Goal: Find specific page/section: Find specific page/section

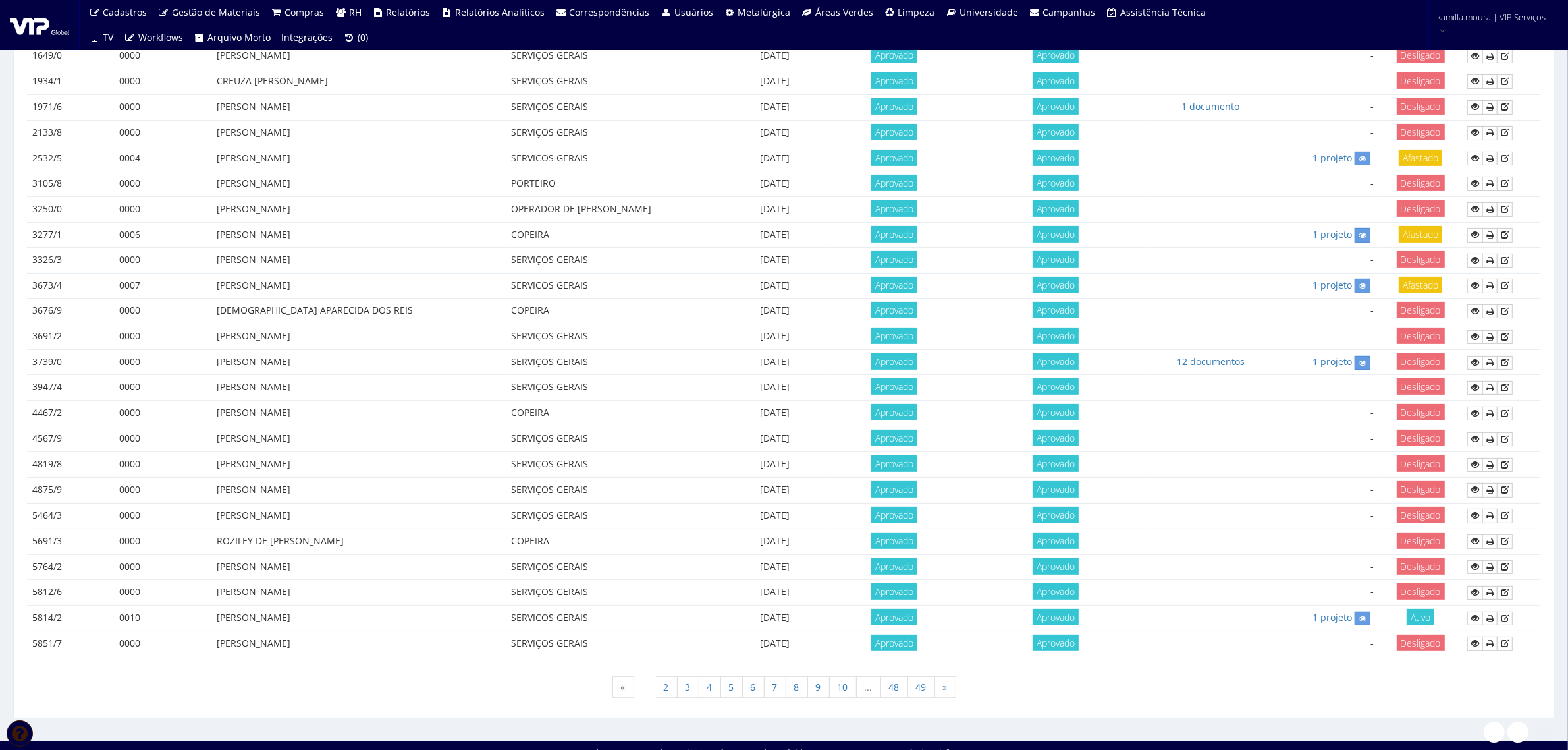
scroll to position [475, 0]
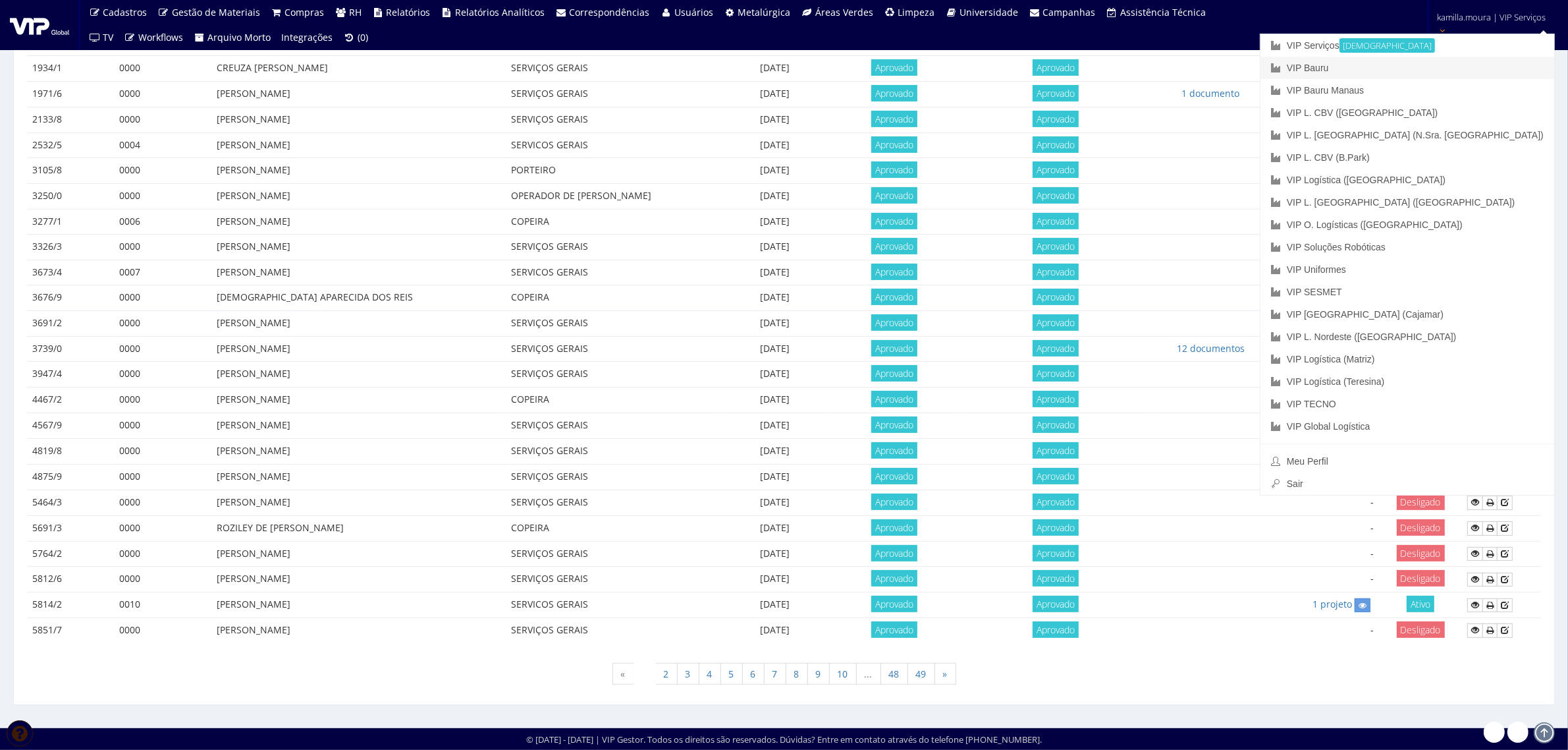
click at [1451, 63] on link "VIP Bauru" at bounding box center [1407, 68] width 294 height 22
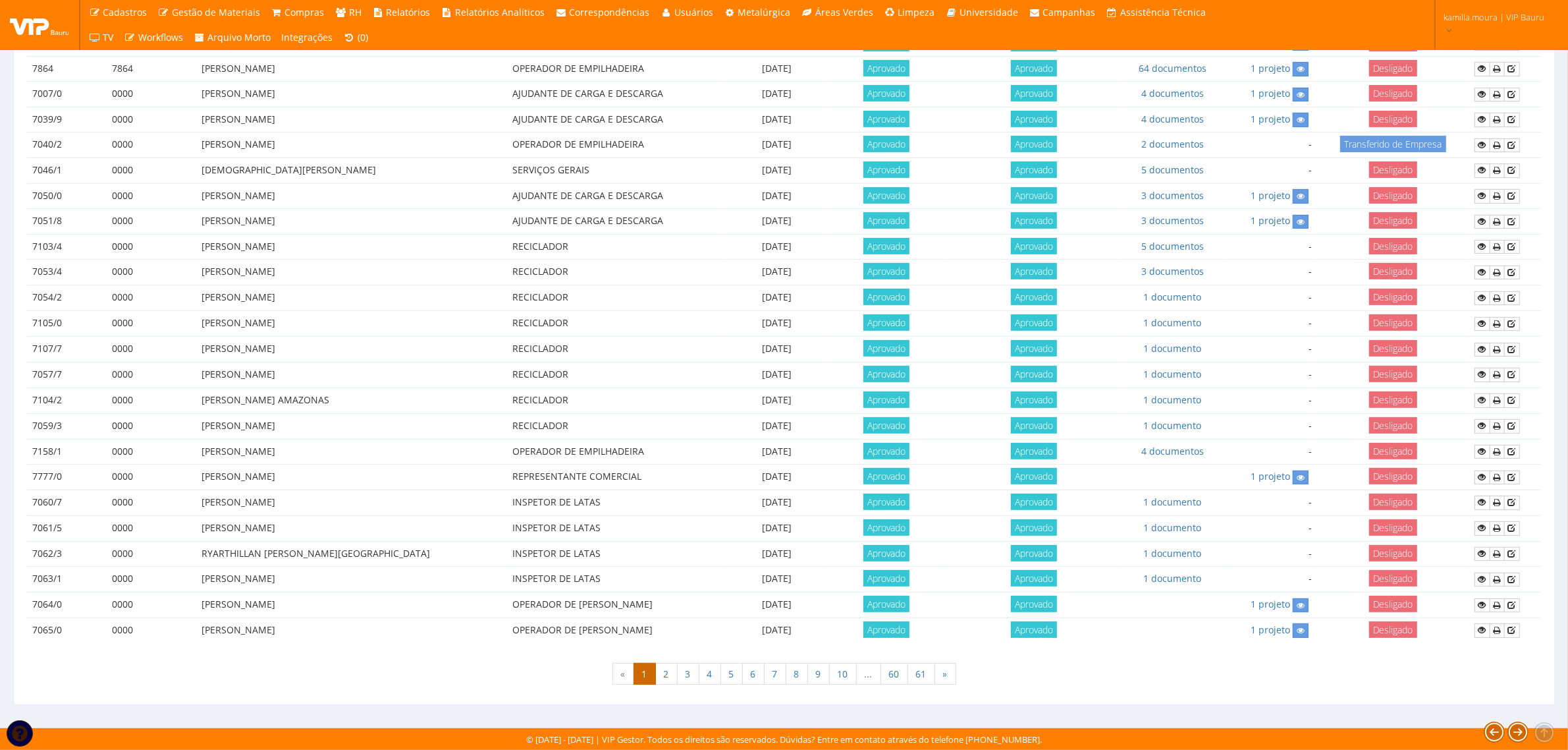
scroll to position [473, 0]
click at [923, 673] on link "61" at bounding box center [921, 674] width 28 height 22
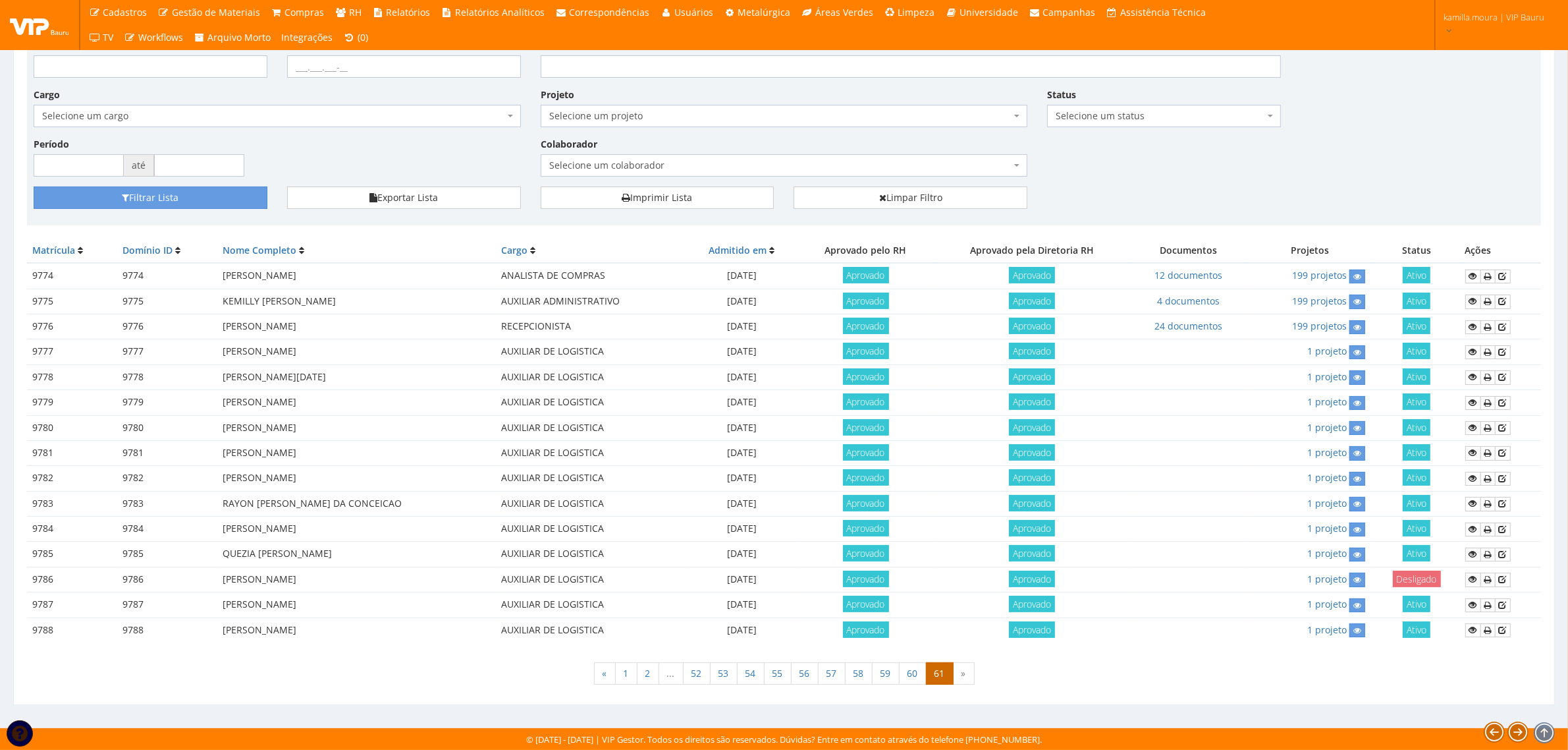
scroll to position [85, 0]
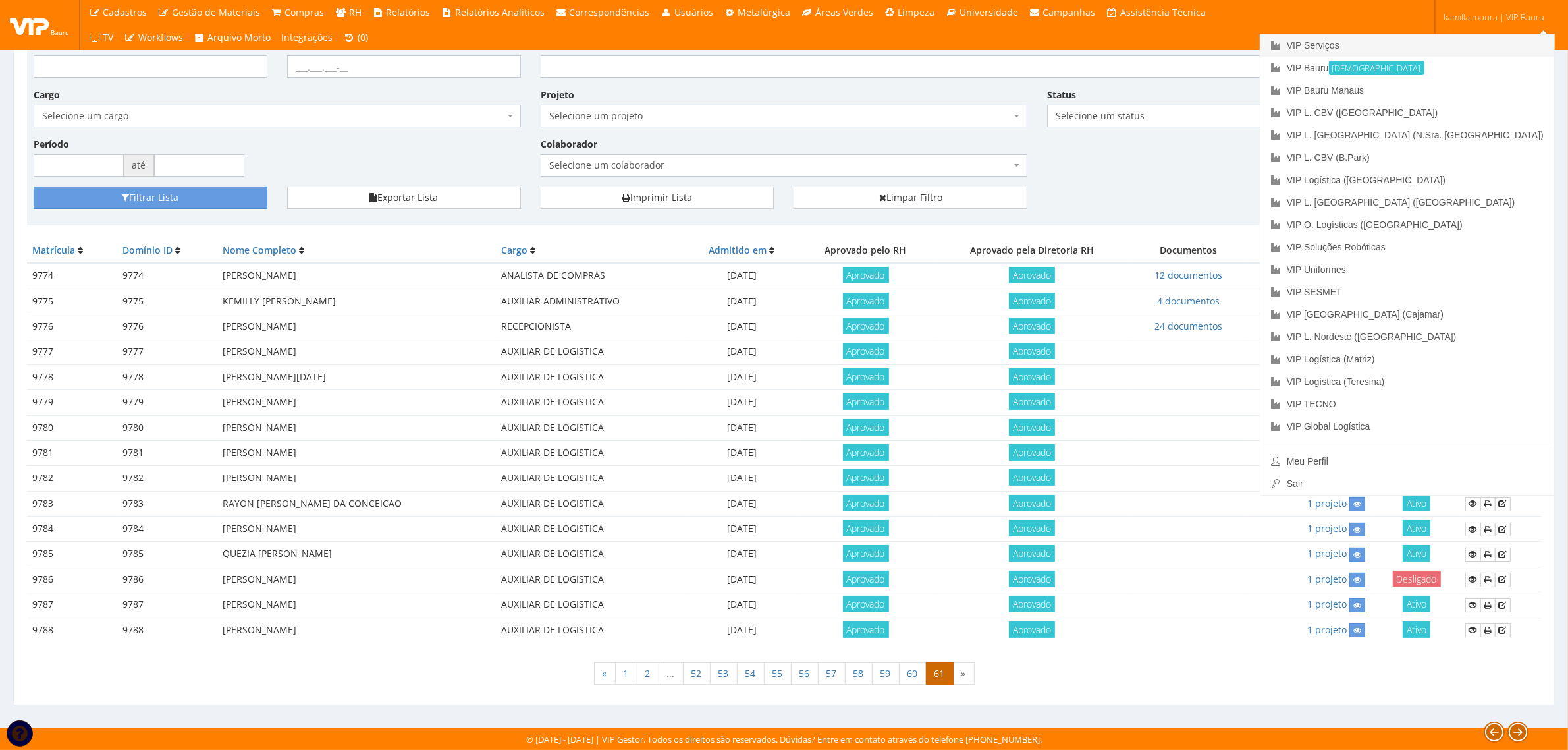
click at [1466, 50] on link "VIP Serviços" at bounding box center [1407, 45] width 294 height 22
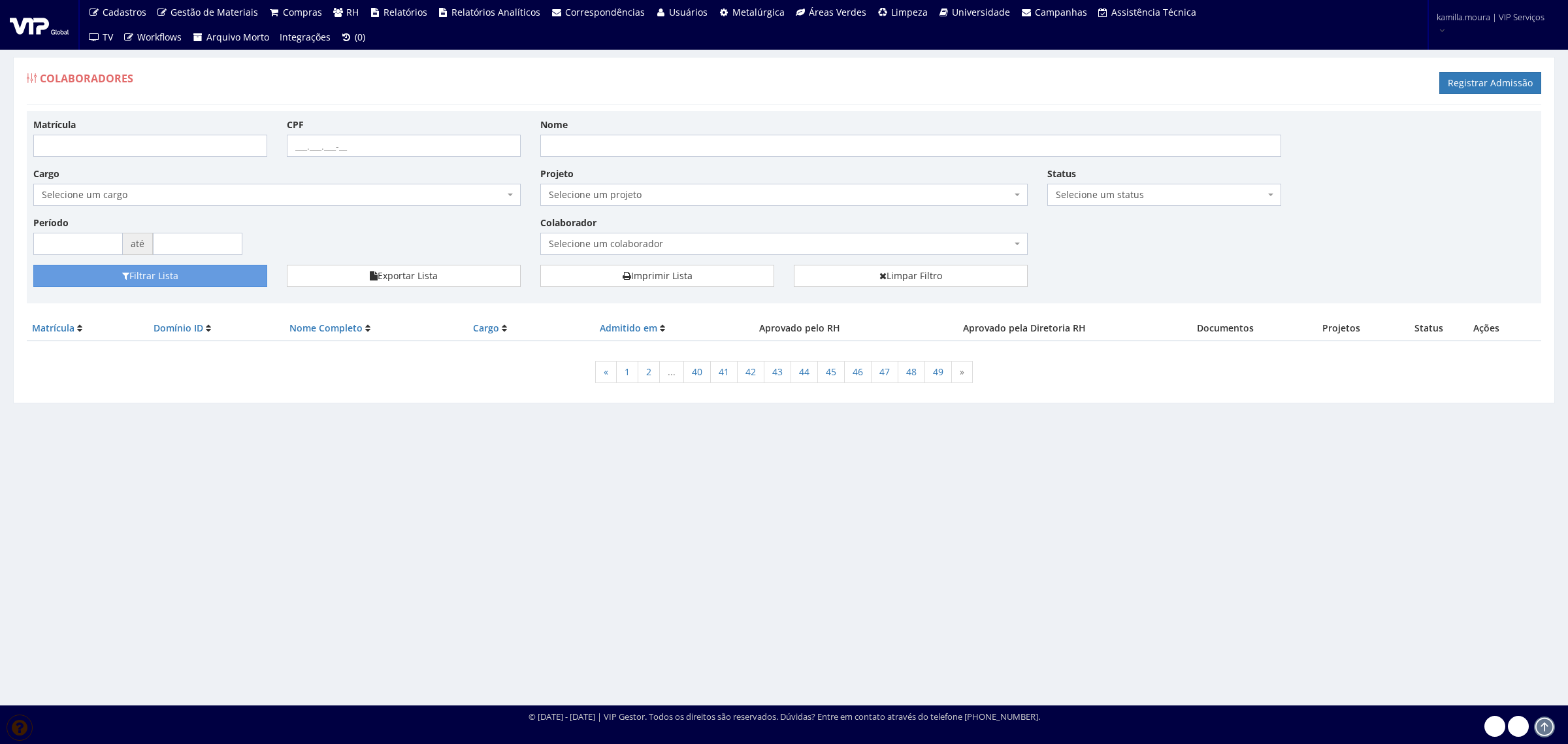
click at [740, 245] on span "Selecione um colaborador" at bounding box center [780, 244] width 463 height 13
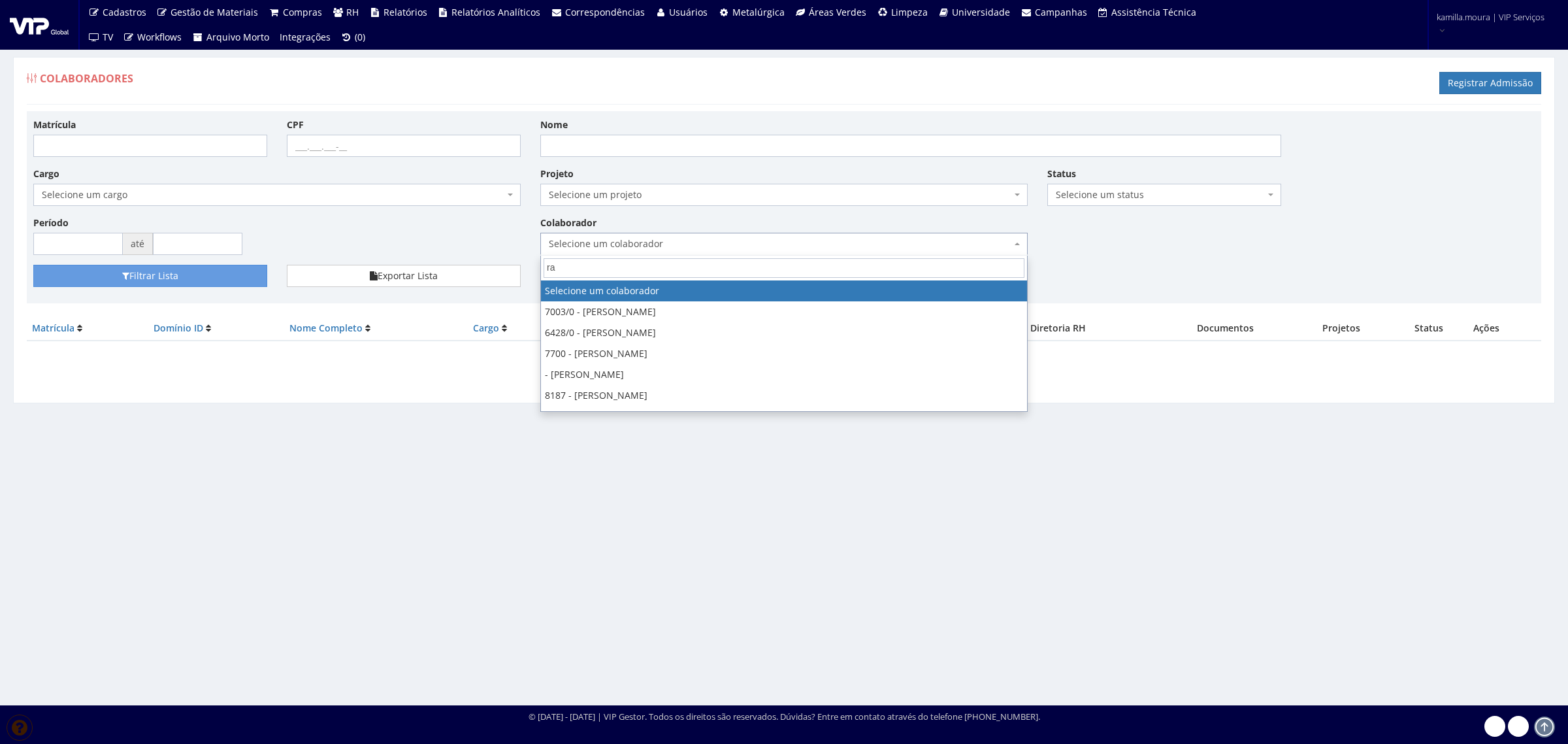
type input "r"
click at [622, 141] on input "Nome" at bounding box center [911, 146] width 740 height 22
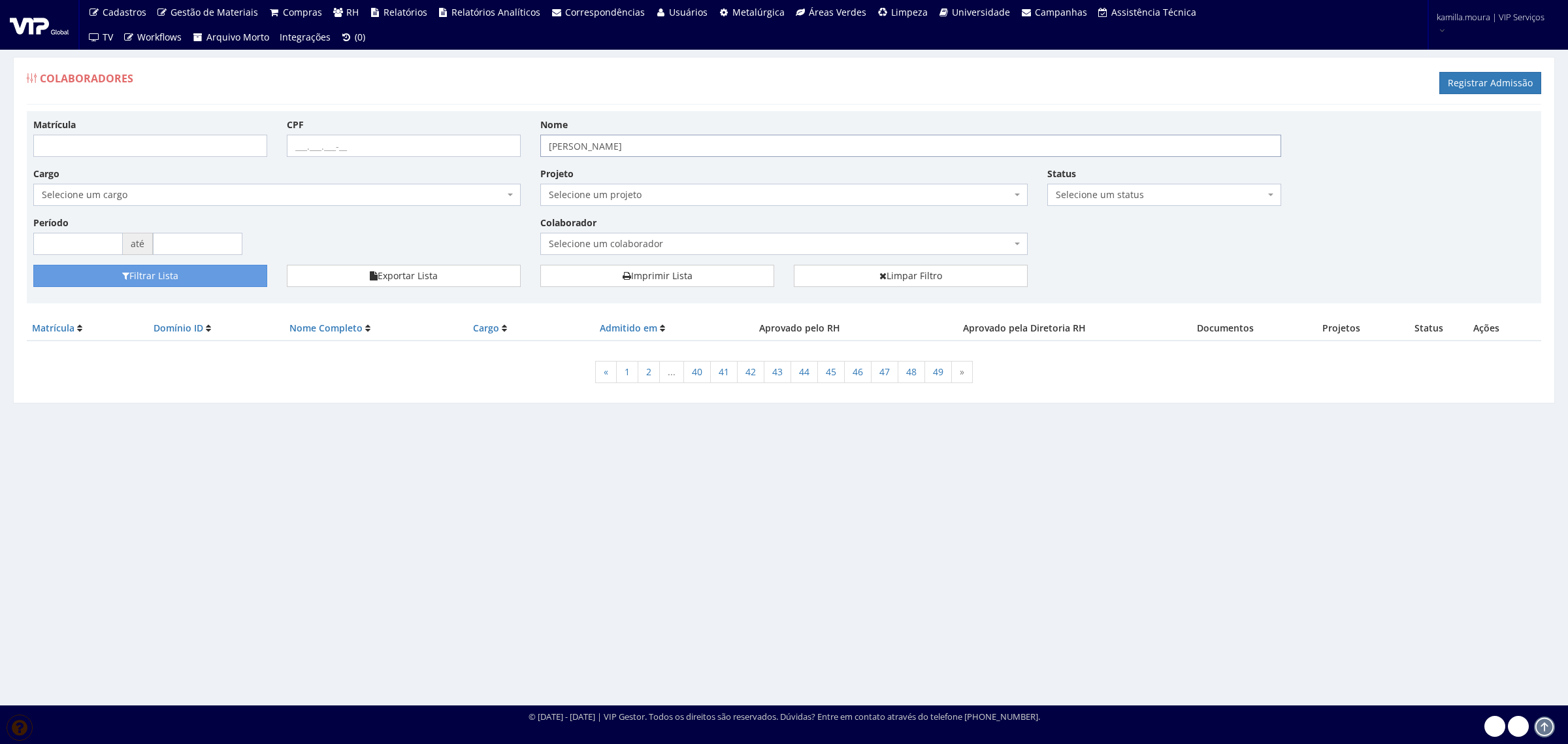
type input "[PERSON_NAME]"
click at [33, 264] on button "Filtrar Lista" at bounding box center [150, 275] width 234 height 22
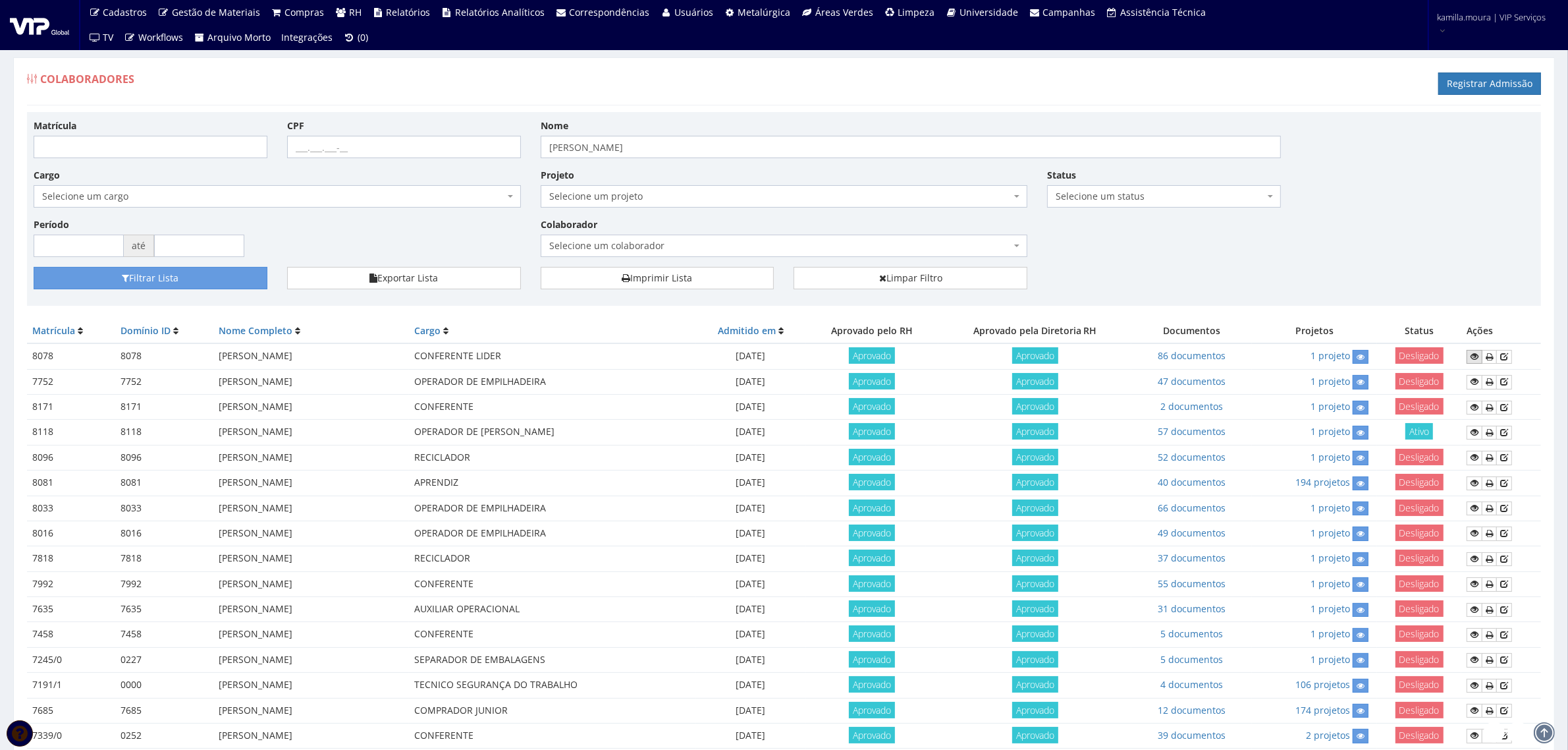
click at [1477, 351] on link at bounding box center [1475, 356] width 16 height 14
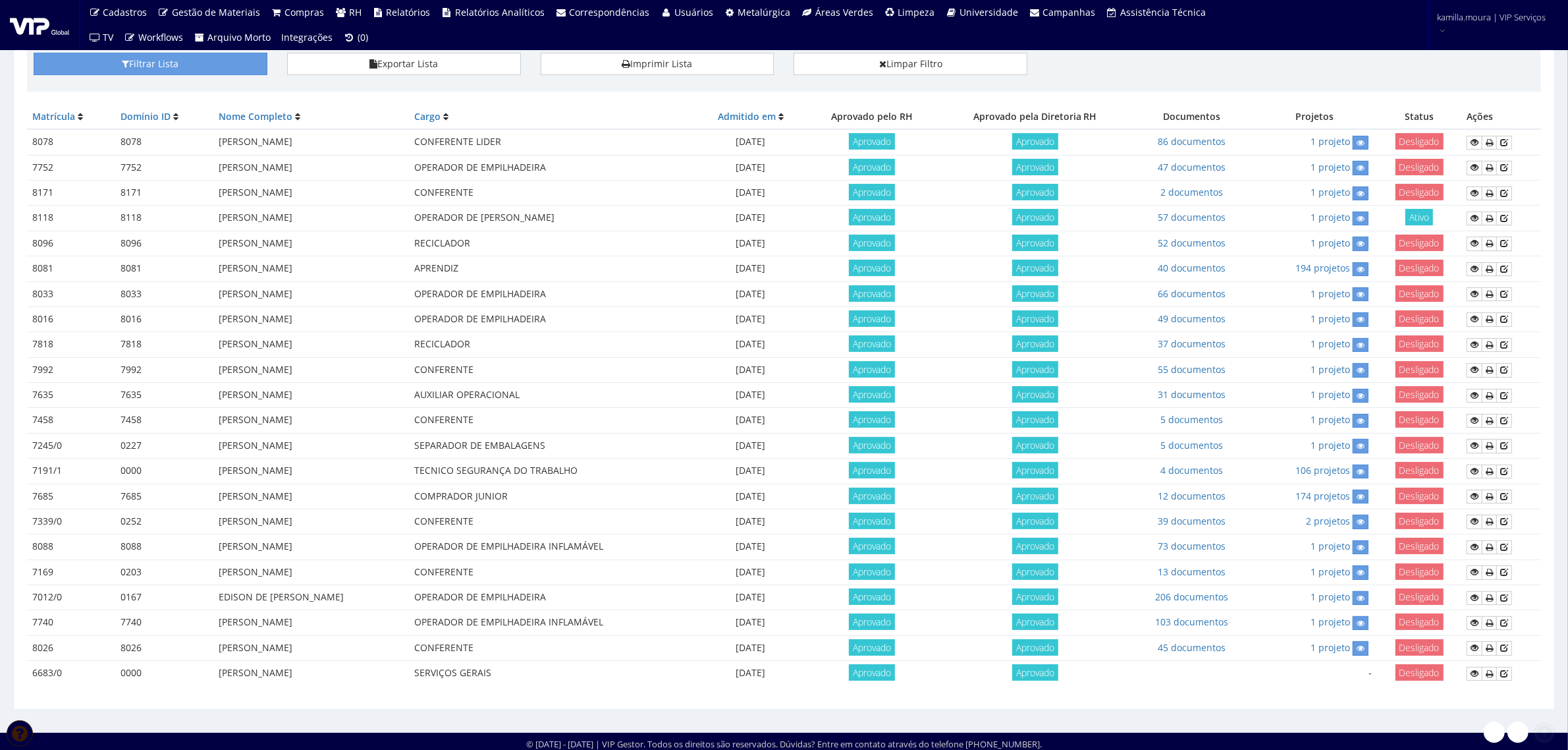
scroll to position [224, 0]
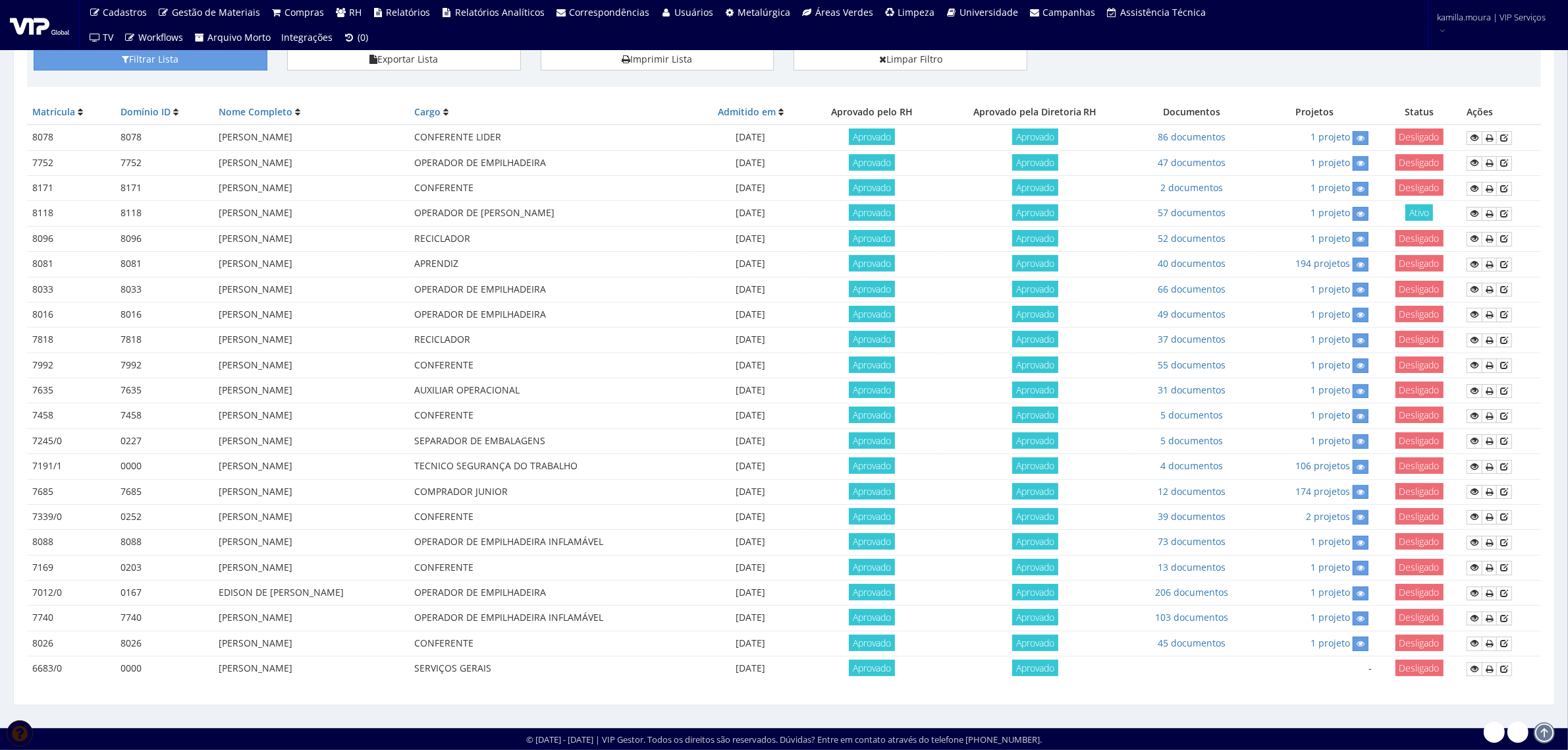
click at [1204, 664] on td at bounding box center [1192, 668] width 120 height 25
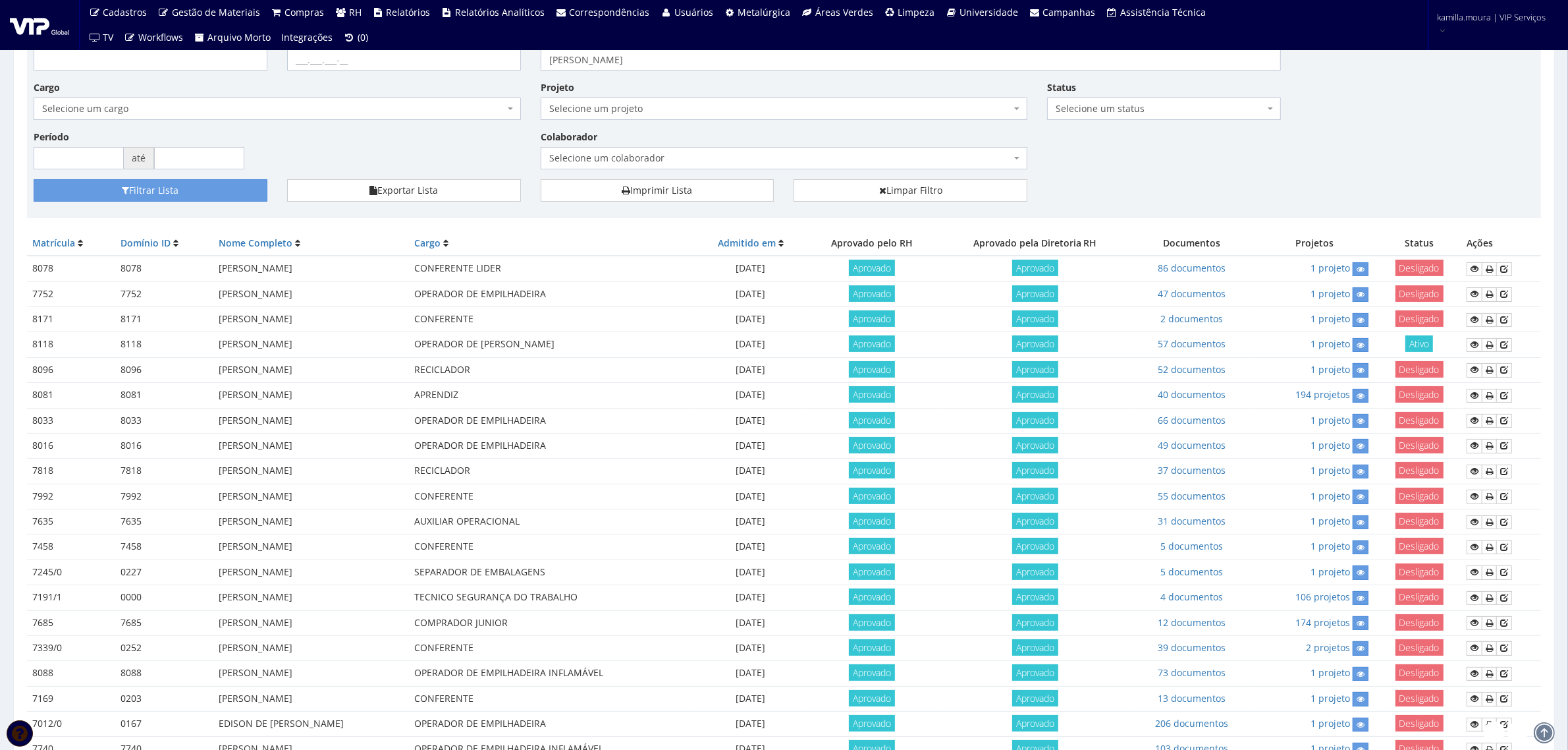
scroll to position [0, 0]
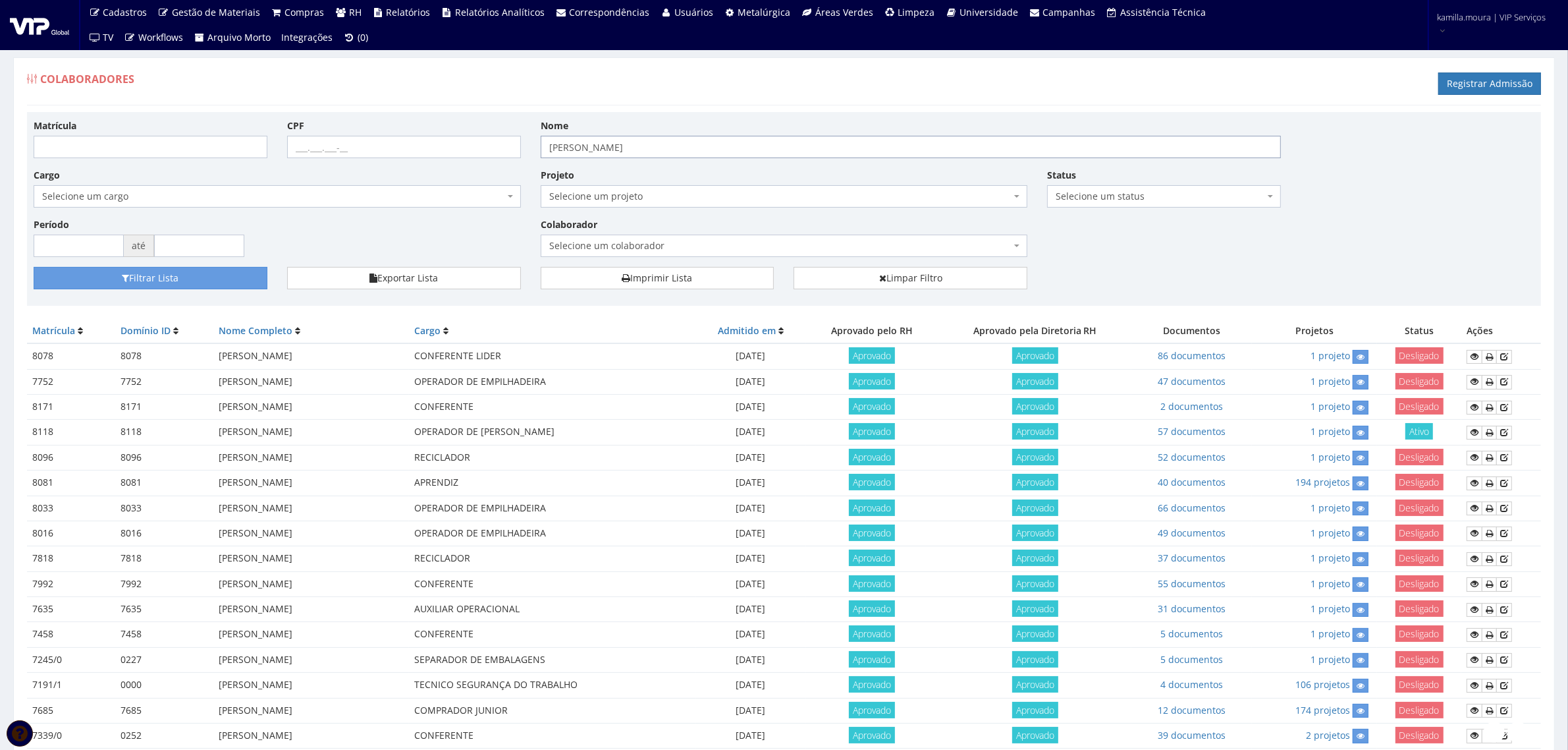
drag, startPoint x: 538, startPoint y: 136, endPoint x: 240, endPoint y: 102, distance: 299.9
click at [254, 112] on div "Colaboradores Registrar Admissão Matrícula CPF Nome rafael cavanhas Cargo Selec…" at bounding box center [784, 491] width 1542 height 866
click at [189, 274] on button "Filtrar Lista" at bounding box center [150, 278] width 234 height 22
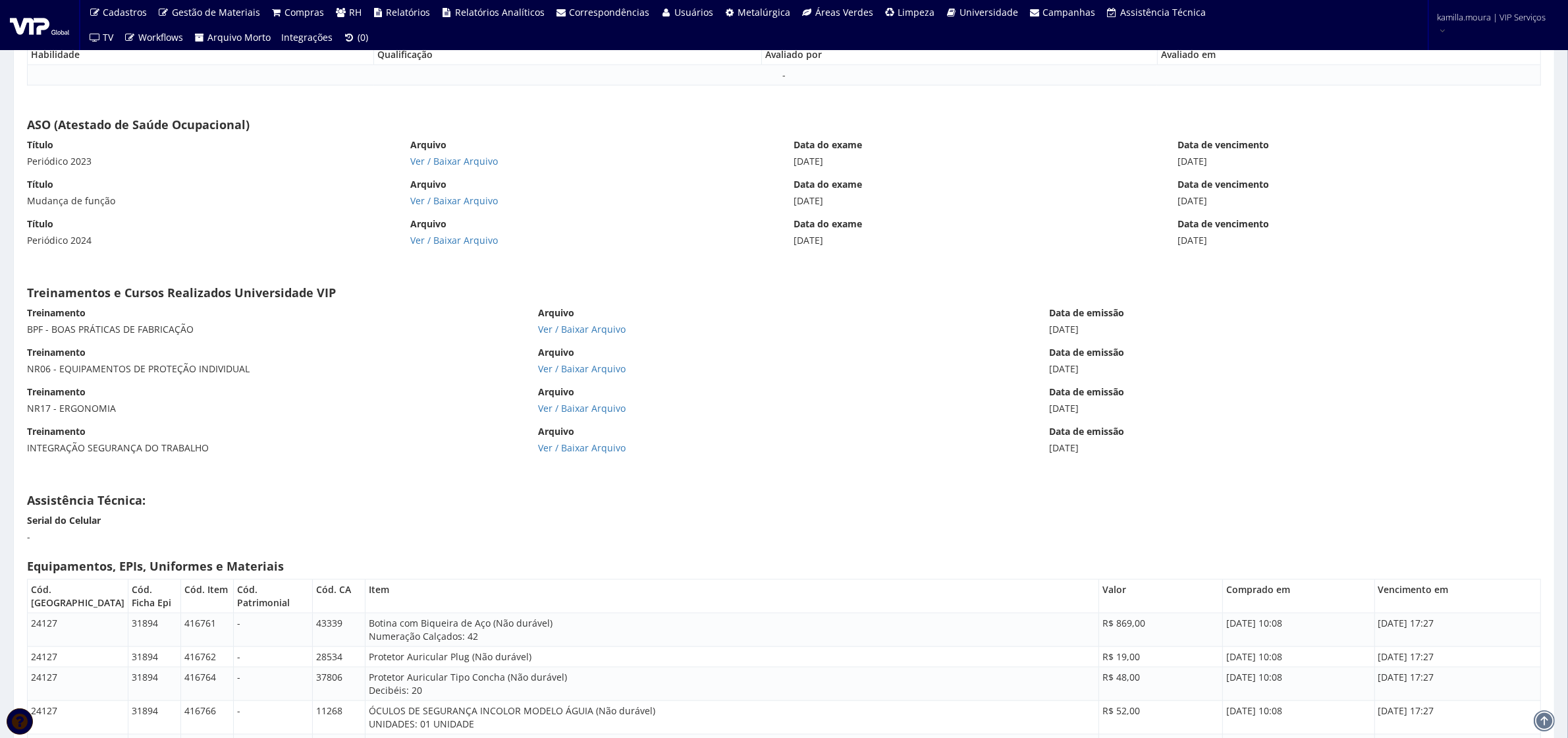
scroll to position [8487, 0]
